Goal: Find specific page/section: Find specific page/section

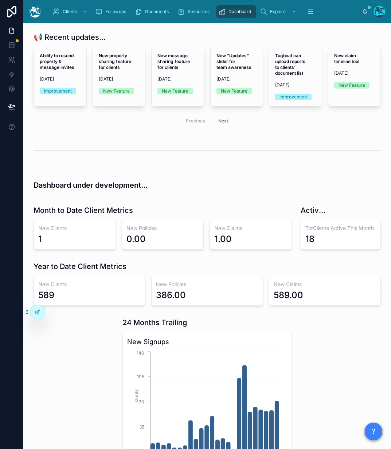
scroll to position [107, 0]
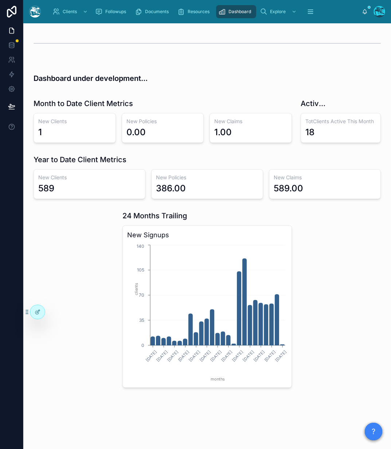
click at [65, 21] on div "Clients Followups Documents Resources Dashboard Explore Expenses Search comment…" at bounding box center [207, 11] width 368 height 23
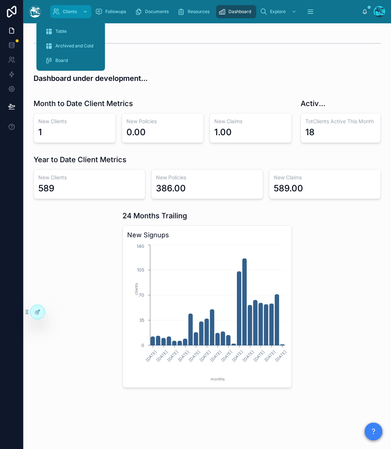
click at [70, 15] on div "Clients" at bounding box center [70, 12] width 37 height 12
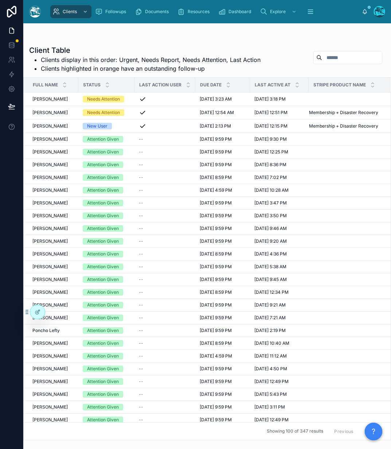
click at [350, 60] on input "text" at bounding box center [352, 57] width 60 height 10
type input "***"
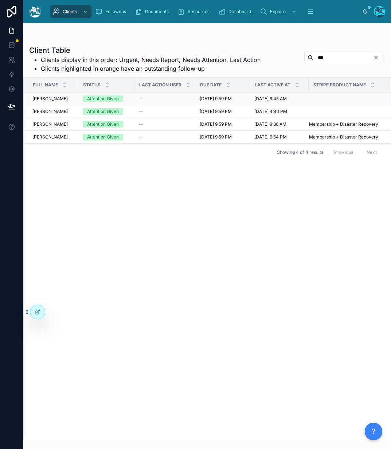
click at [93, 98] on div "Attention Given" at bounding box center [103, 98] width 32 height 7
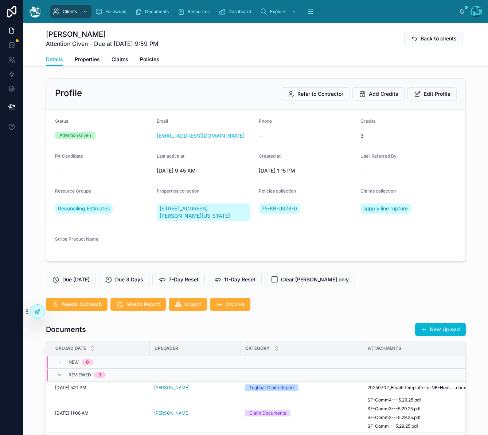
scroll to position [2190, 0]
click at [130, 58] on div "Details Properties Claims Policies" at bounding box center [256, 59] width 420 height 14
click at [126, 58] on span "Claims" at bounding box center [120, 59] width 17 height 7
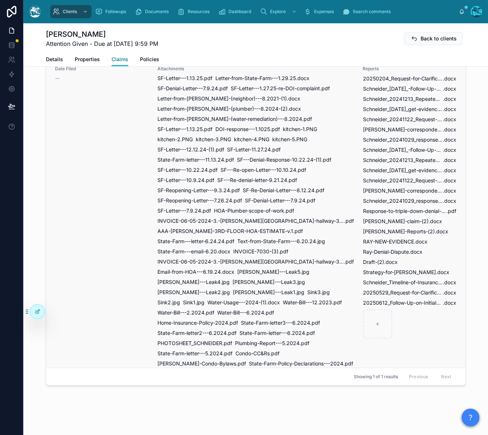
scroll to position [115, 0]
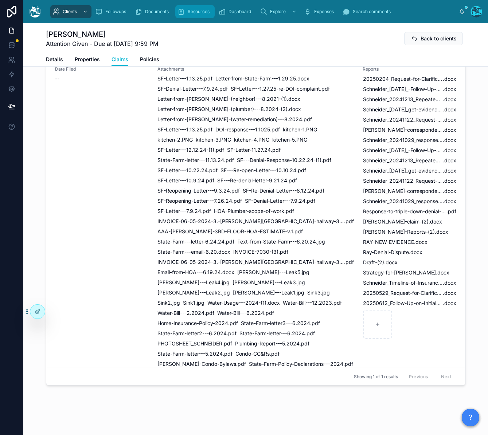
click at [187, 11] on div "Resources" at bounding box center [194, 12] width 35 height 12
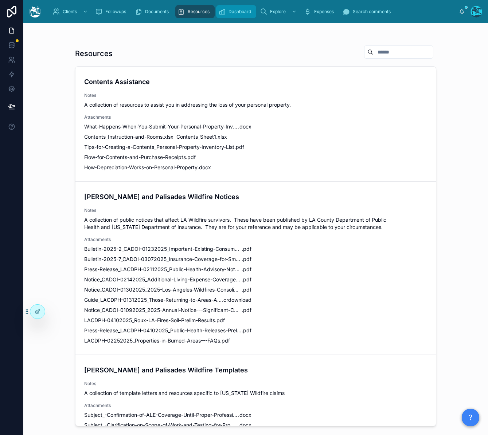
click at [251, 15] on div "Dashboard" at bounding box center [236, 12] width 36 height 12
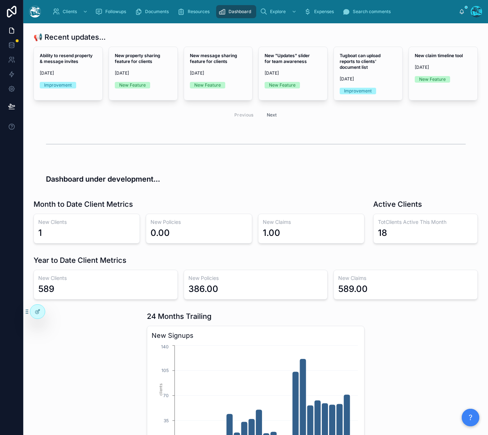
scroll to position [114, 0]
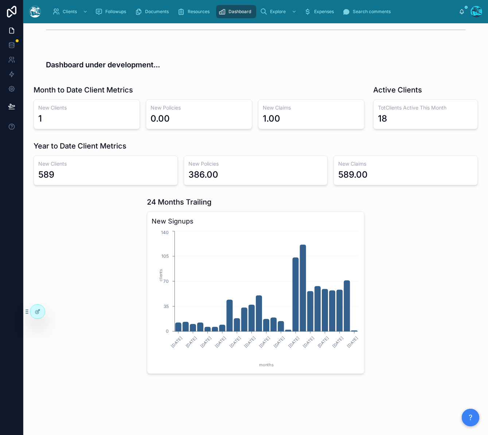
click at [43, 180] on div "589" at bounding box center [46, 175] width 16 height 12
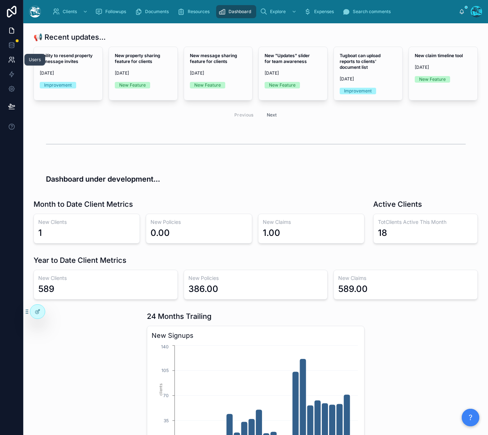
click at [14, 56] on icon at bounding box center [11, 59] width 7 height 7
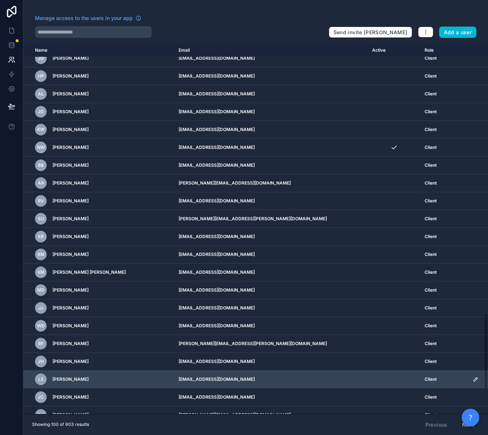
scroll to position [1312, 0]
